Goal: Task Accomplishment & Management: Manage account settings

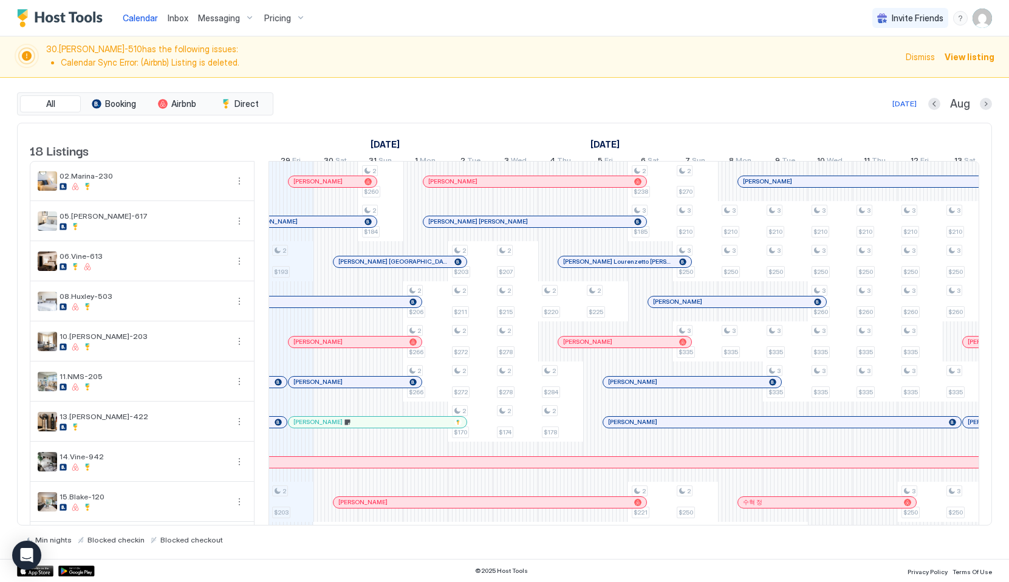
scroll to position [0, 675]
click at [164, 18] on div "Inbox" at bounding box center [178, 18] width 30 height 22
click at [178, 18] on span "Inbox" at bounding box center [178, 18] width 21 height 10
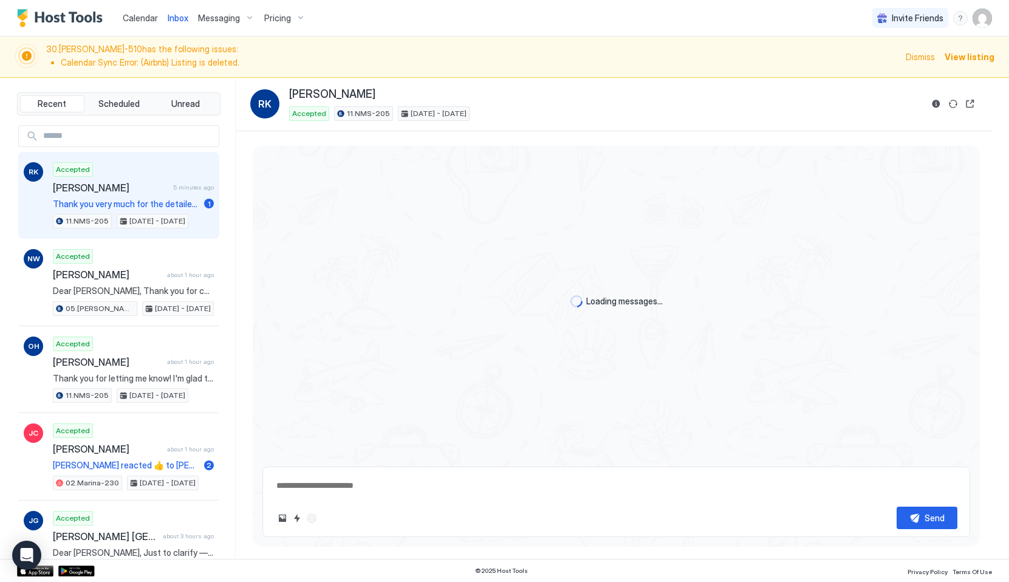
scroll to position [839, 0]
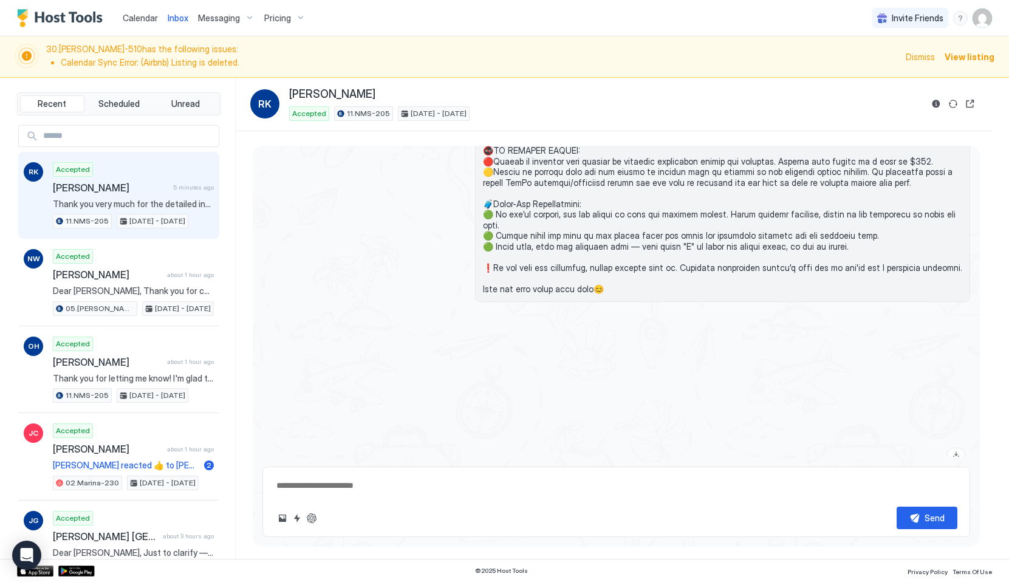
click at [137, 22] on span "Calendar" at bounding box center [140, 18] width 35 height 10
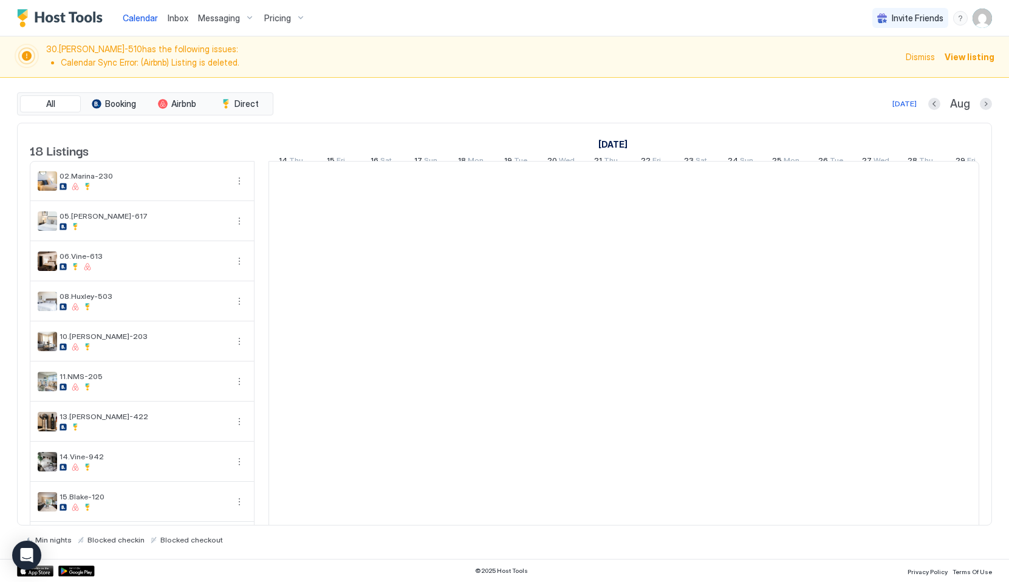
scroll to position [0, 675]
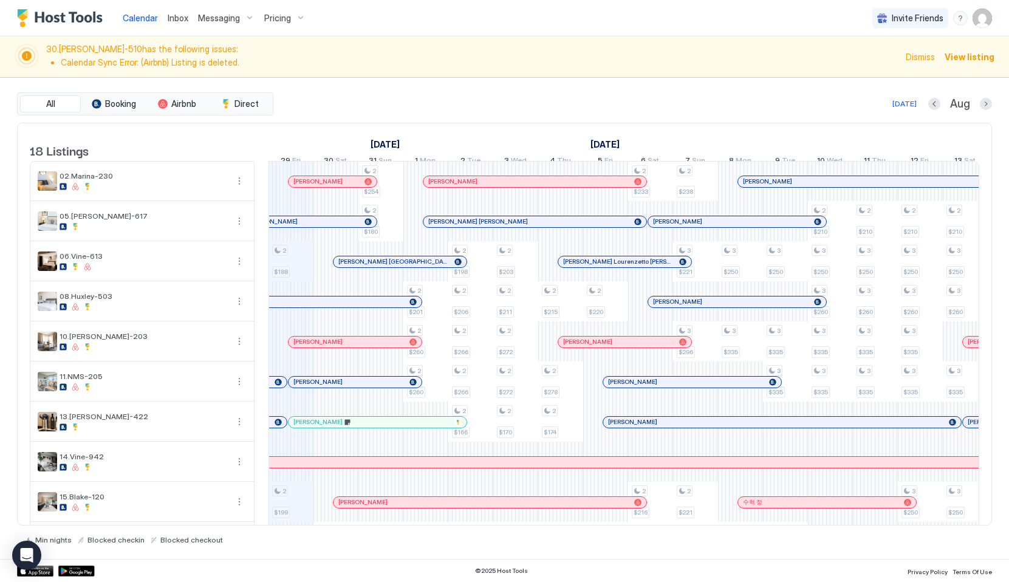
click at [172, 13] on span "Inbox" at bounding box center [178, 18] width 21 height 10
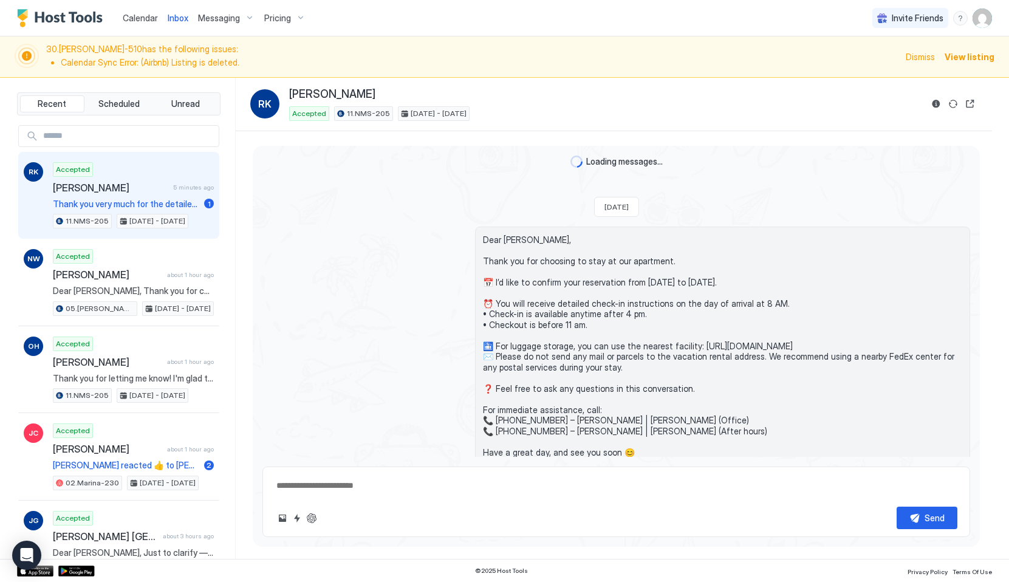
scroll to position [1719, 0]
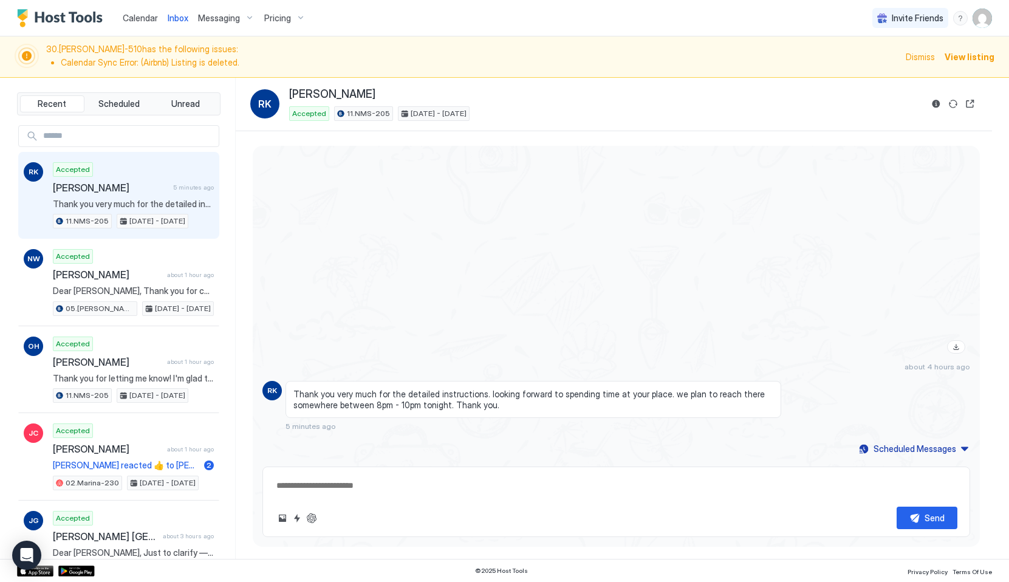
click at [137, 8] on div "Calendar" at bounding box center [140, 18] width 45 height 22
click at [925, 58] on span "Dismiss" at bounding box center [919, 56] width 29 height 13
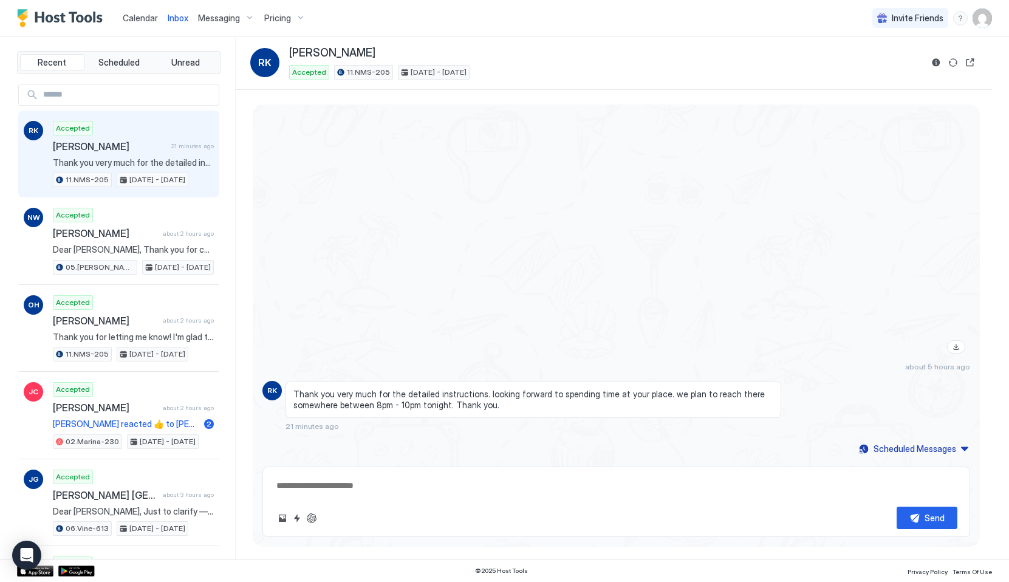
scroll to position [1677, 0]
click at [172, 16] on span "Inbox" at bounding box center [178, 18] width 21 height 10
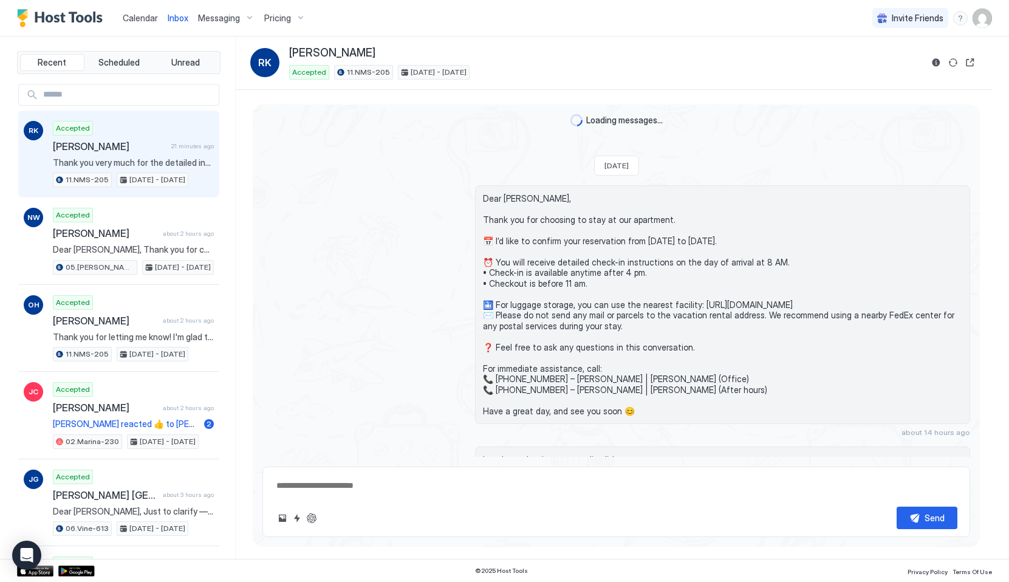
scroll to position [1677, 0]
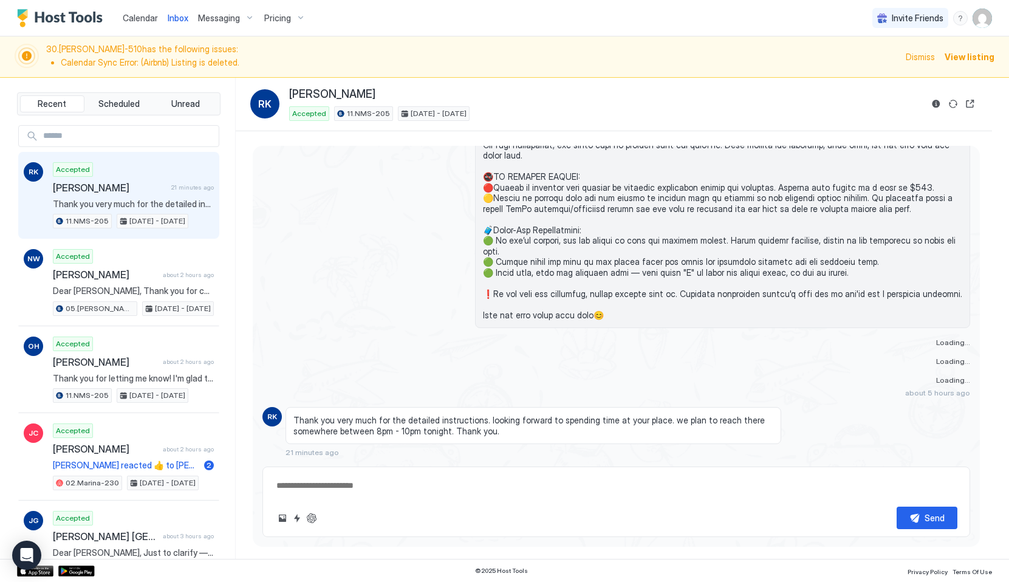
scroll to position [839, 0]
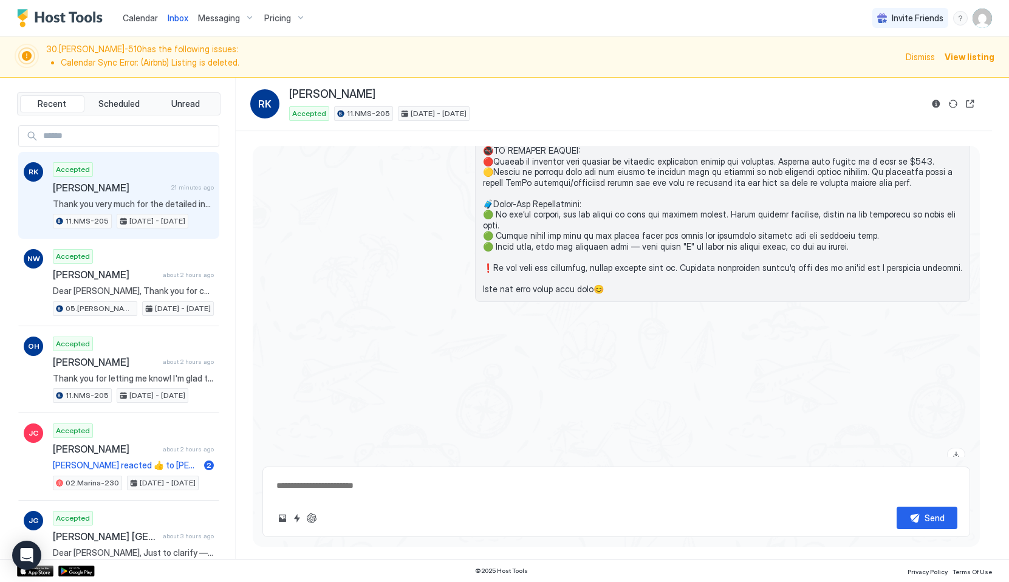
click at [930, 49] on div "Dismiss View listing" at bounding box center [949, 57] width 89 height 26
click at [930, 53] on span "Dismiss" at bounding box center [919, 56] width 29 height 13
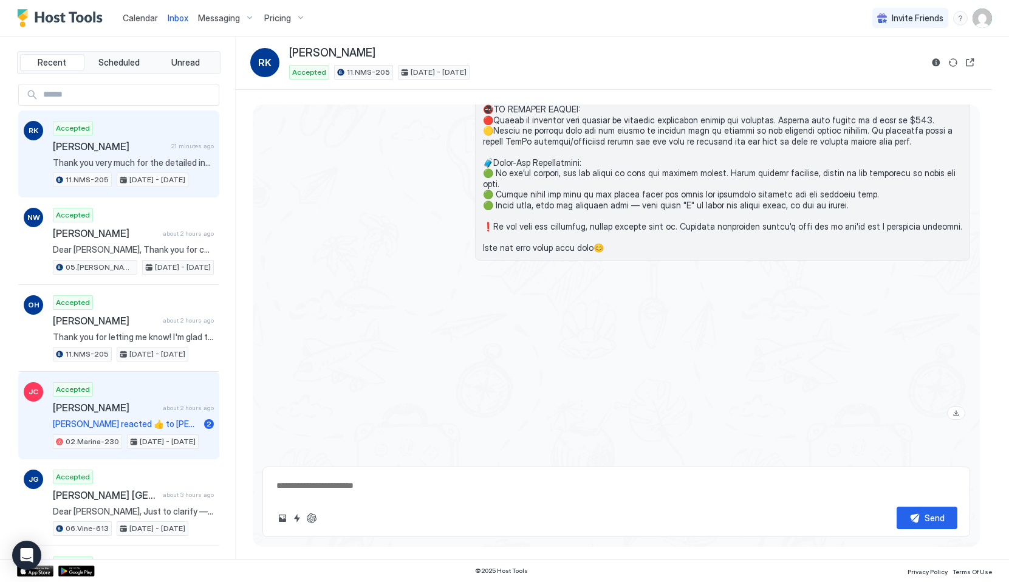
click at [149, 440] on span "[DATE] - [DATE]" at bounding box center [168, 441] width 56 height 11
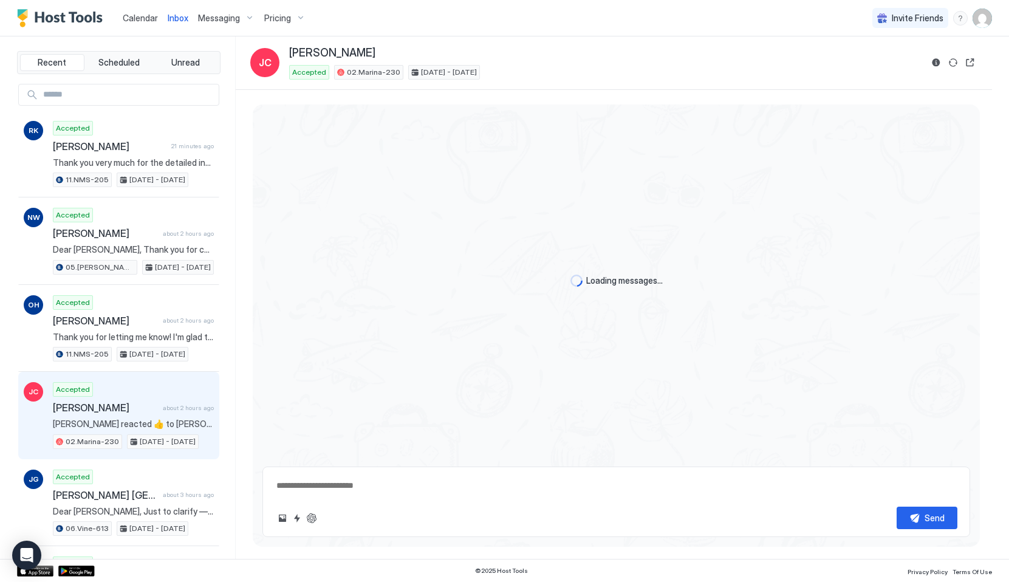
scroll to position [441, 0]
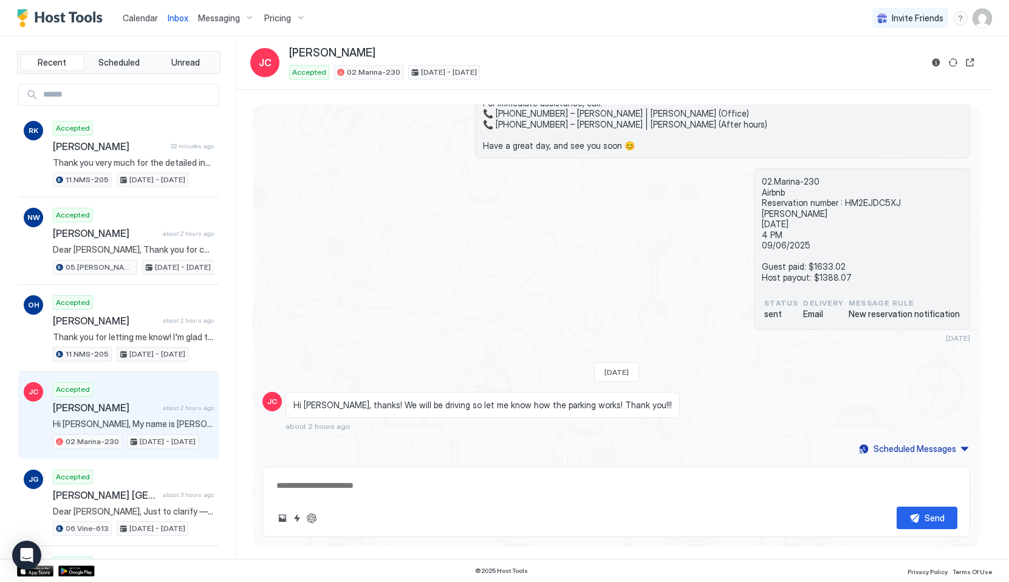
click at [136, 21] on span "Calendar" at bounding box center [140, 18] width 35 height 10
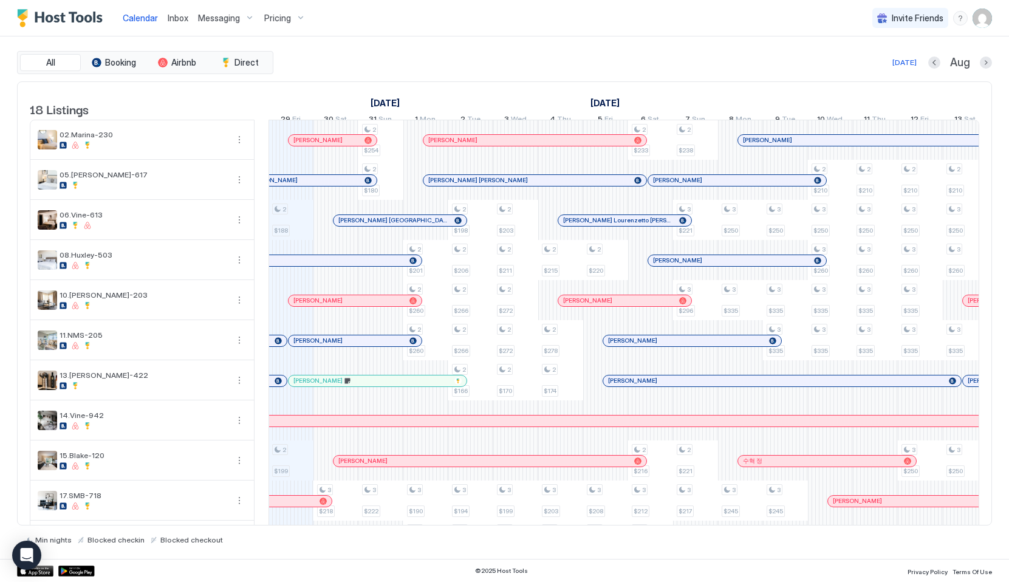
click at [305, 386] on div at bounding box center [304, 381] width 10 height 10
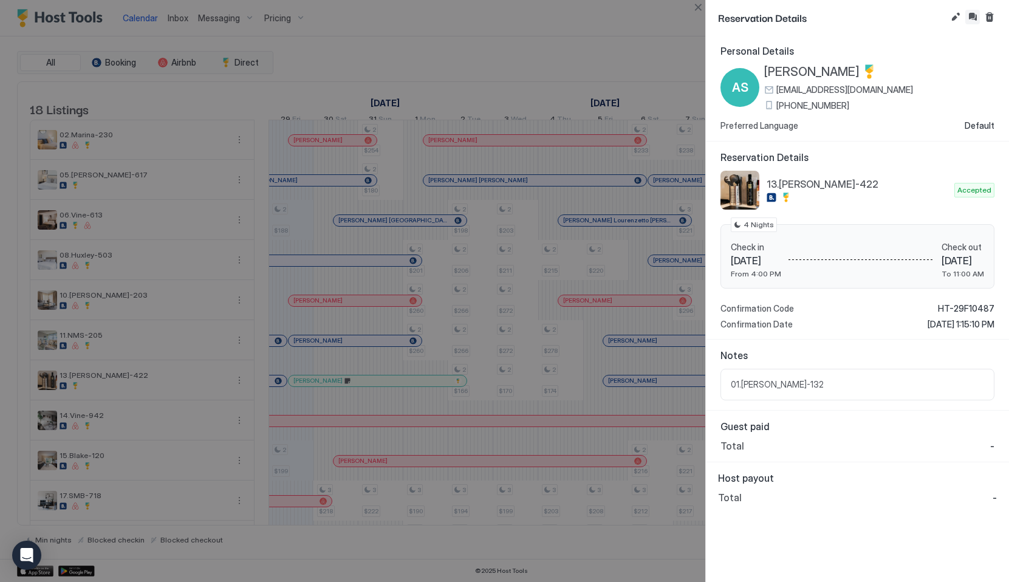
click at [966, 12] on button "Inbox" at bounding box center [972, 17] width 15 height 15
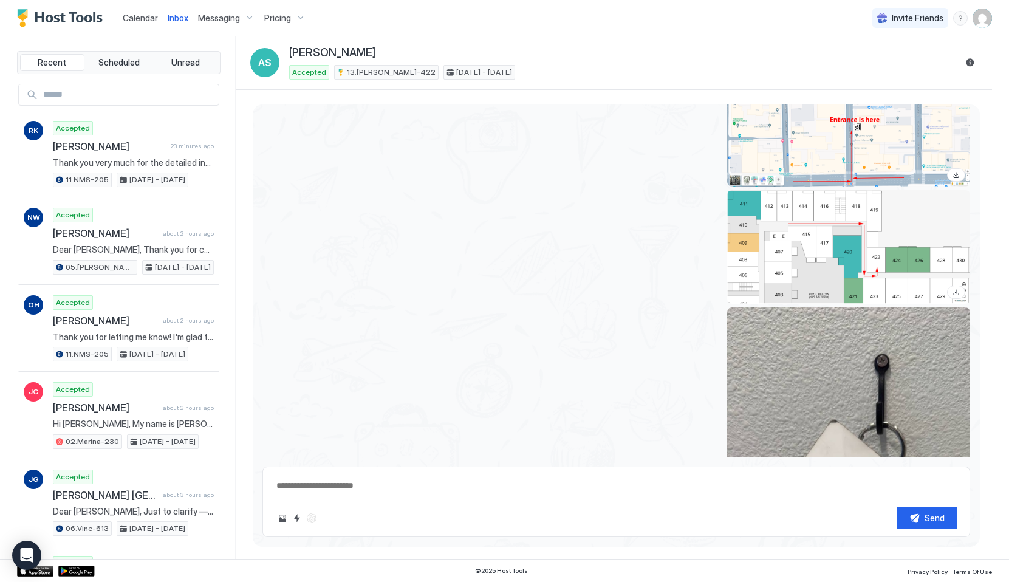
scroll to position [1327, 0]
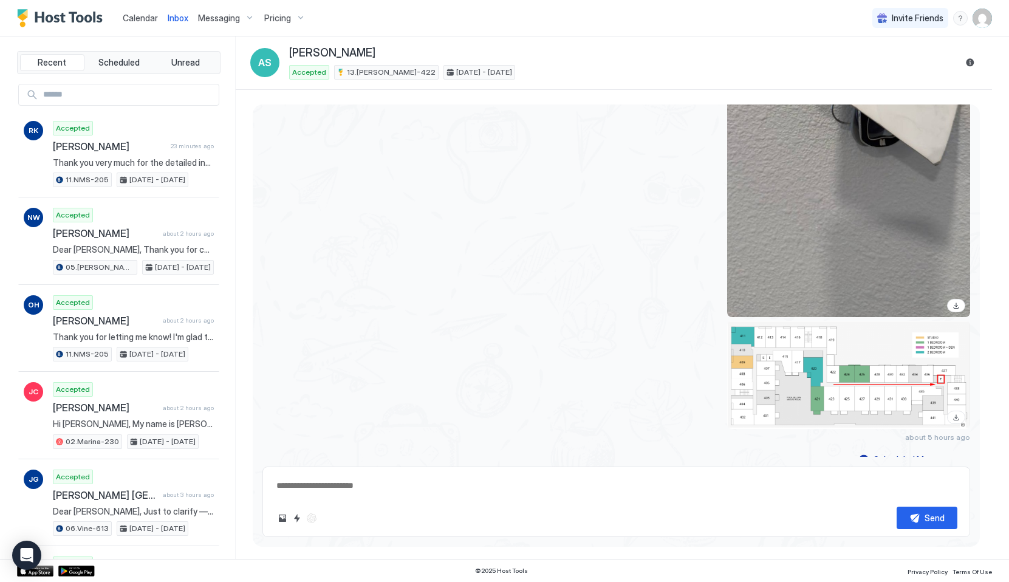
click at [143, 16] on span "Calendar" at bounding box center [140, 18] width 35 height 10
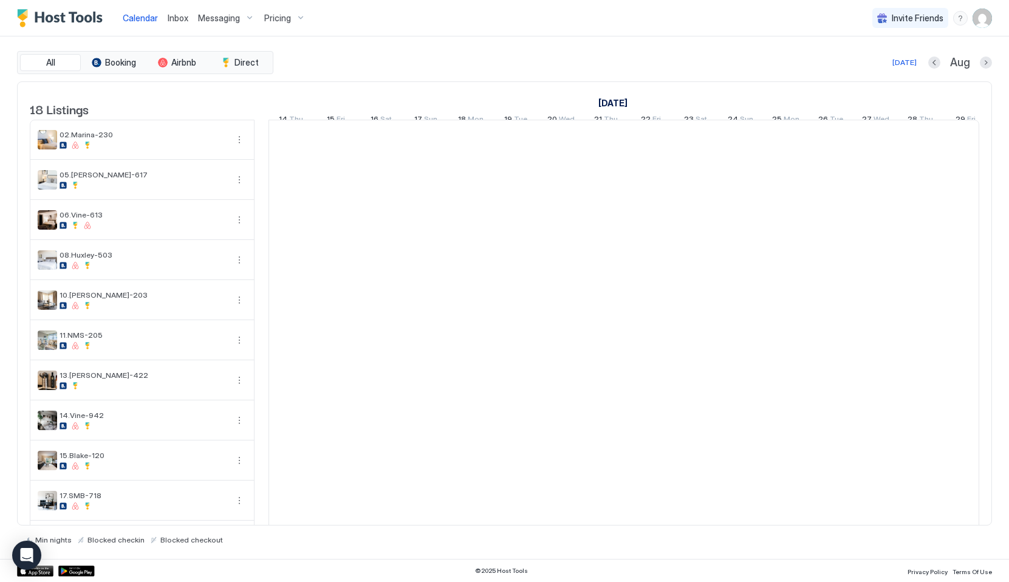
scroll to position [0, 675]
click at [176, 18] on span "Inbox" at bounding box center [178, 18] width 21 height 10
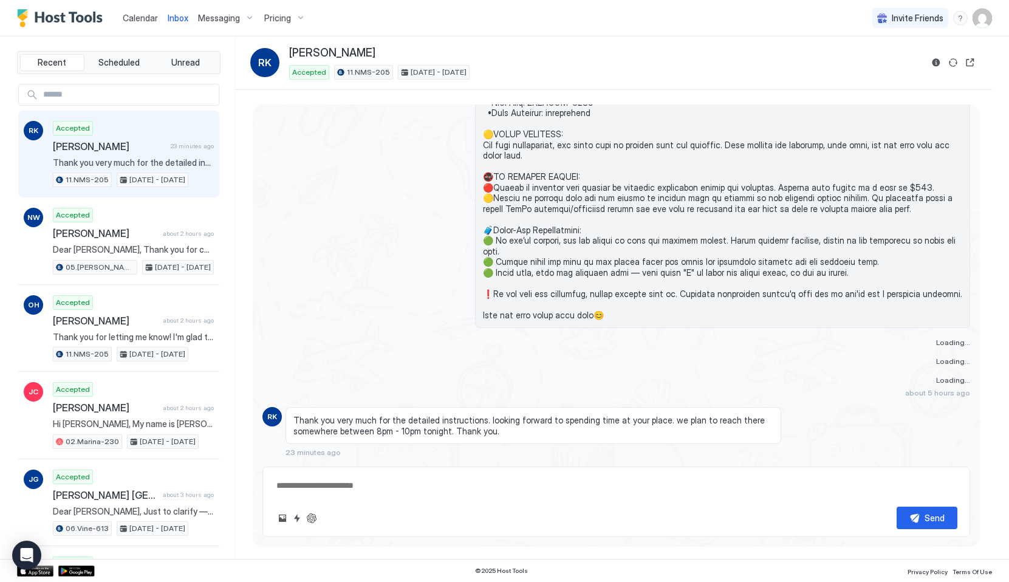
type textarea "*"
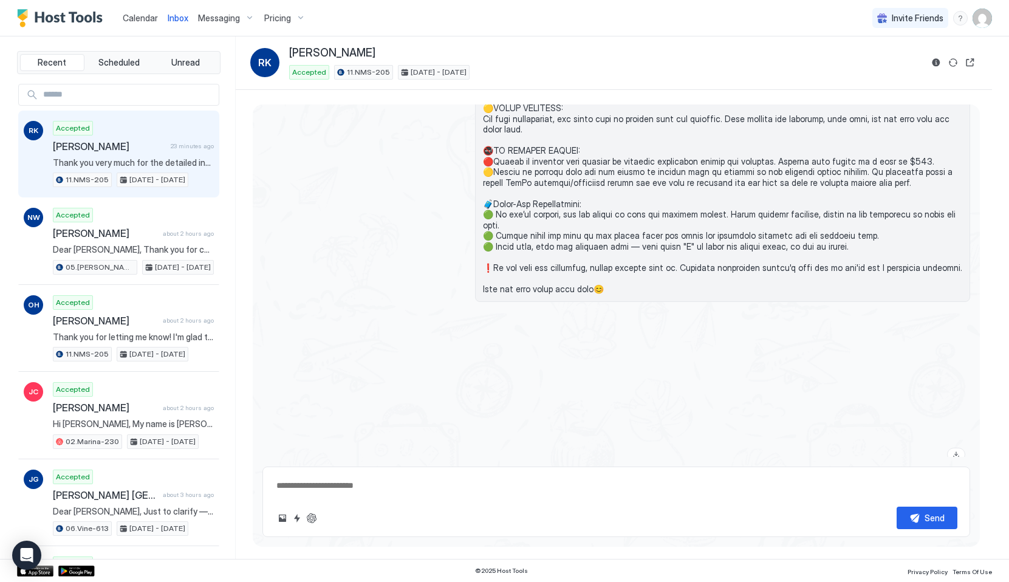
click at [132, 23] on link "Calendar" at bounding box center [140, 18] width 35 height 13
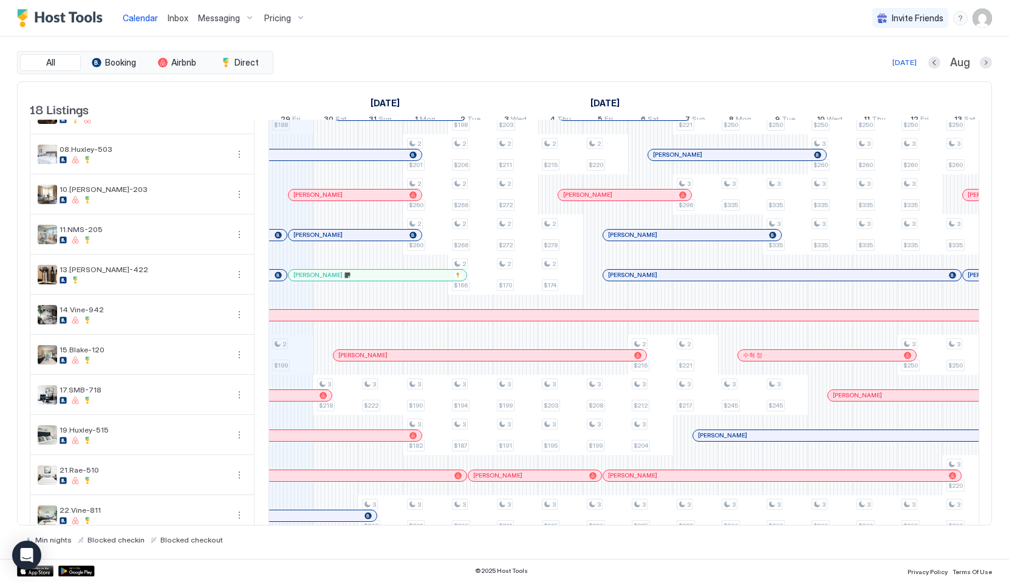
scroll to position [118, 0]
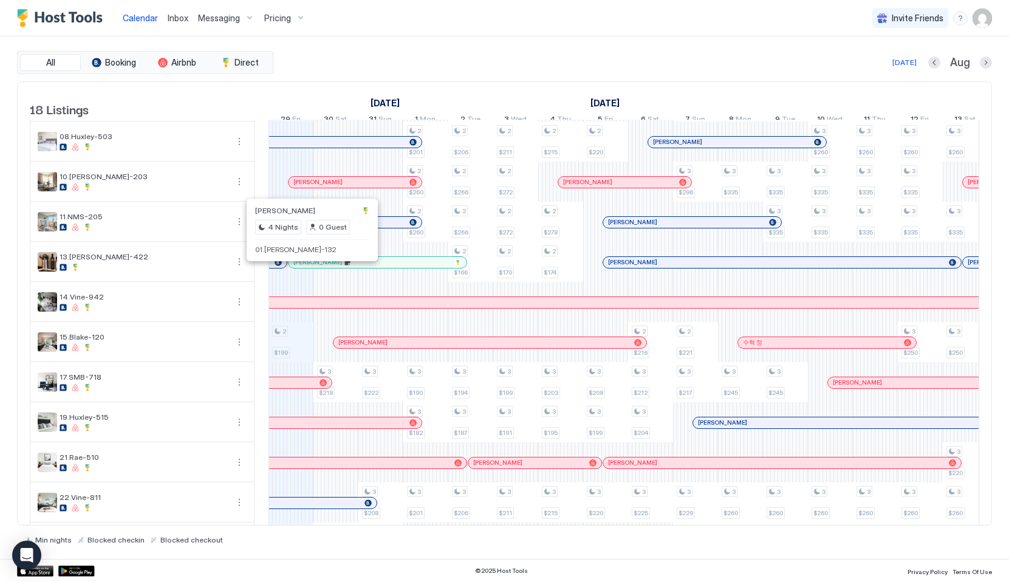
click at [312, 267] on div at bounding box center [312, 262] width 10 height 10
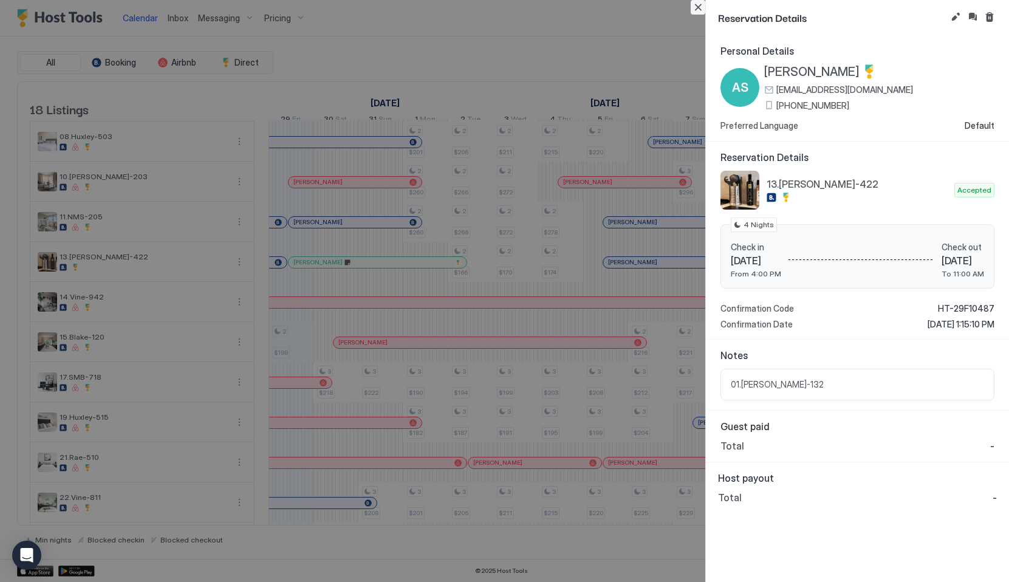
click at [697, 10] on button "Close" at bounding box center [697, 7] width 15 height 15
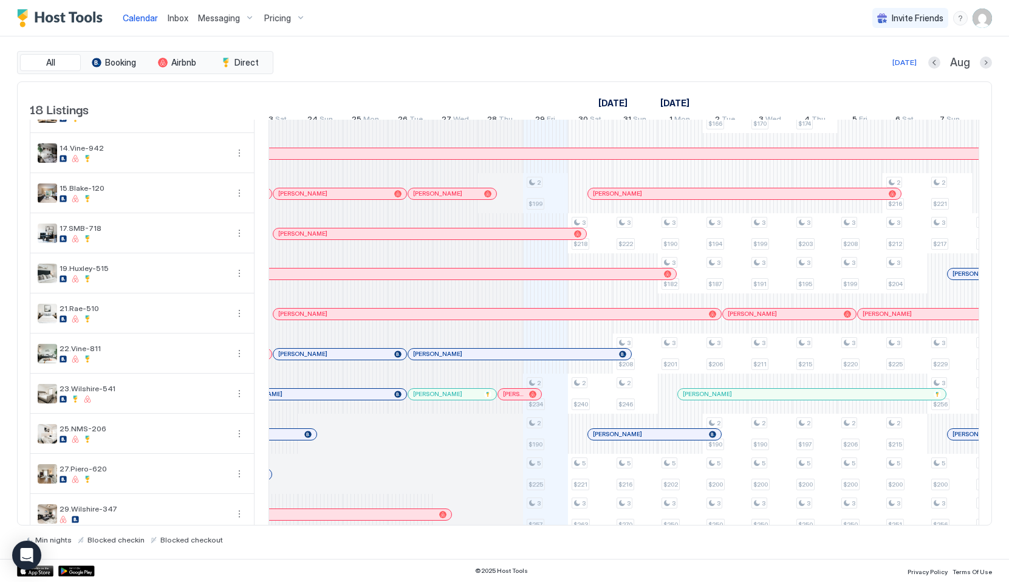
scroll to position [0, 407]
